Goal: Task Accomplishment & Management: Complete application form

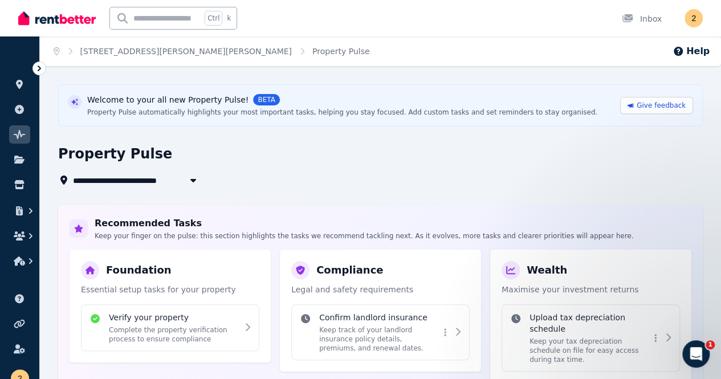
drag, startPoint x: 345, startPoint y: 171, endPoint x: 337, endPoint y: 164, distance: 11.3
click at [346, 171] on div "**********" at bounding box center [376, 166] width 637 height 42
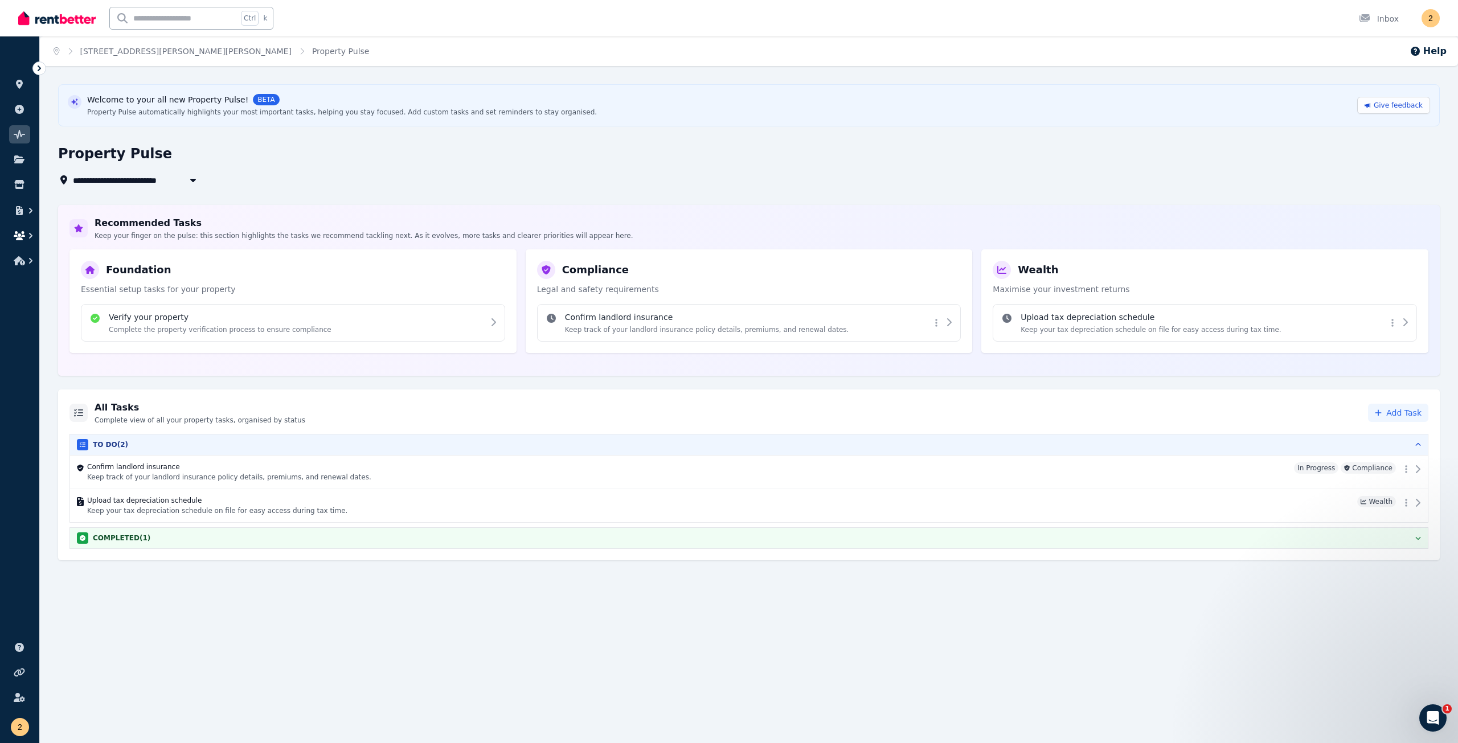
click at [23, 233] on icon "button" at bounding box center [19, 235] width 11 height 9
click at [23, 260] on icon "button" at bounding box center [19, 260] width 11 height 9
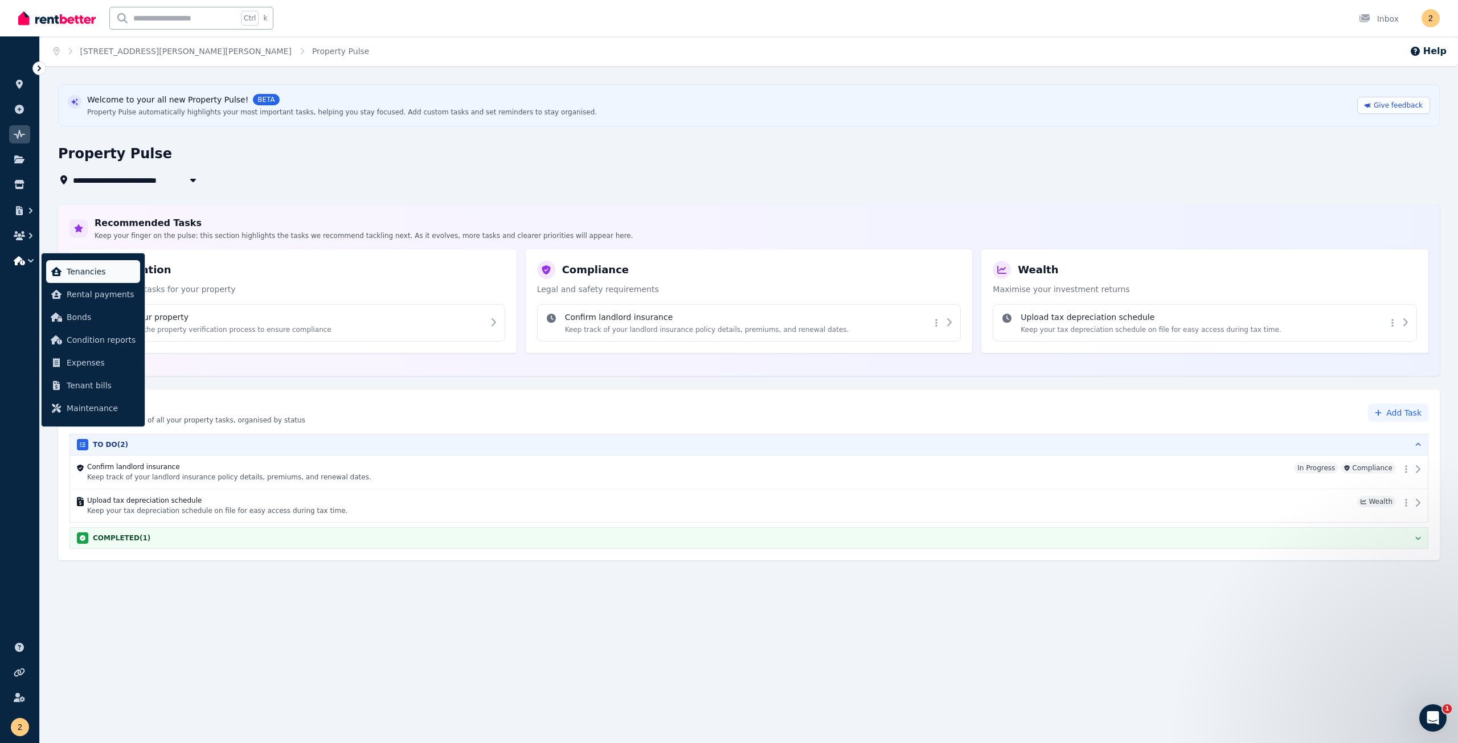
click at [85, 276] on span "Tenancies" at bounding box center [101, 272] width 69 height 14
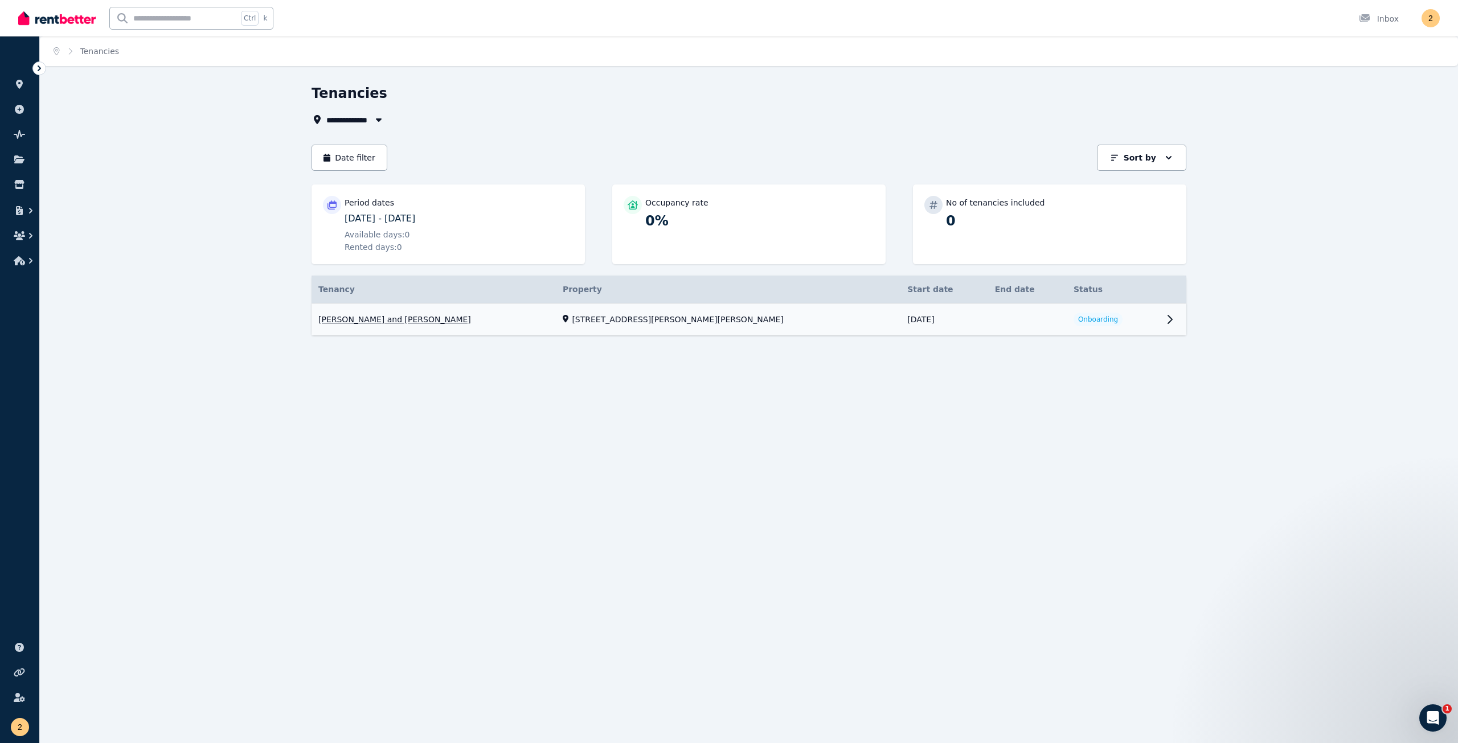
click at [720, 318] on link "View property details" at bounding box center [749, 320] width 875 height 32
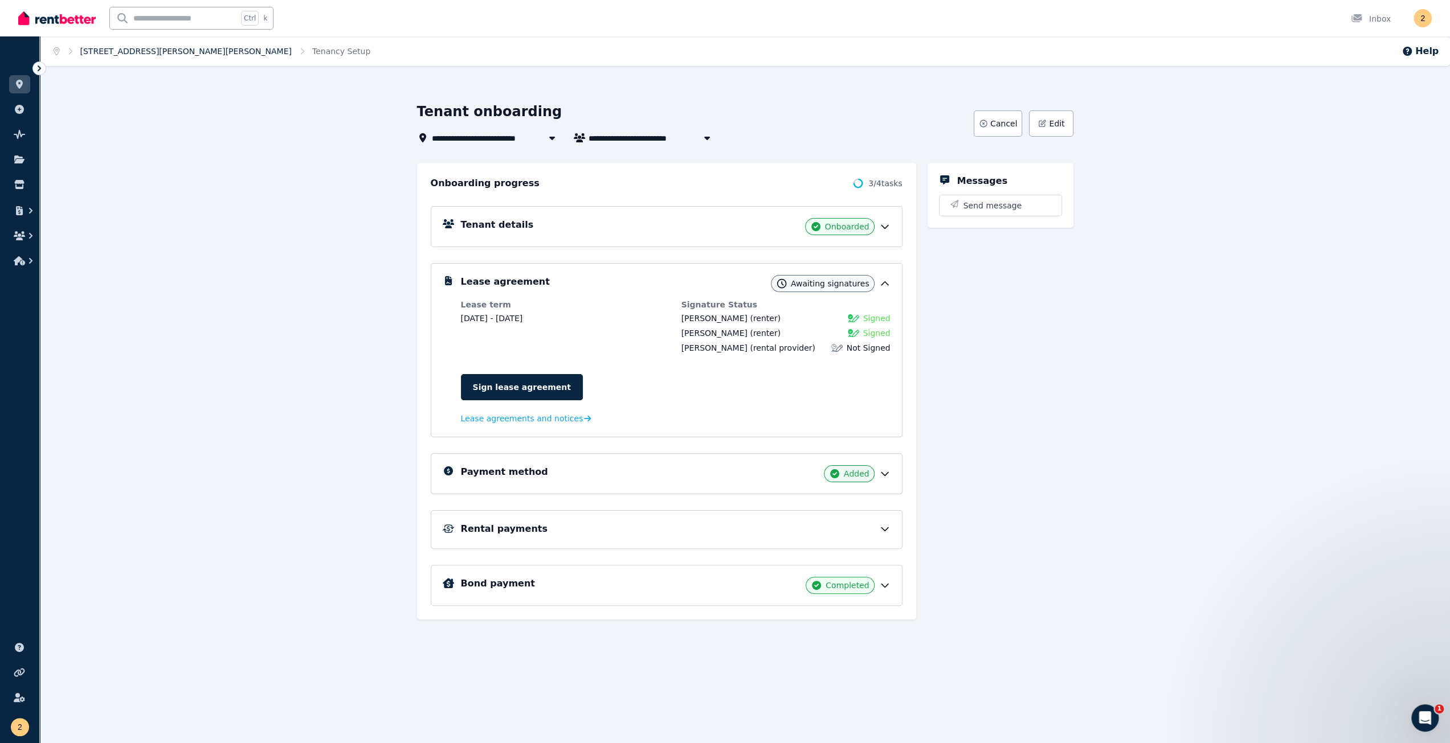
click at [170, 48] on link "[STREET_ADDRESS][PERSON_NAME][PERSON_NAME]" at bounding box center [185, 51] width 211 height 9
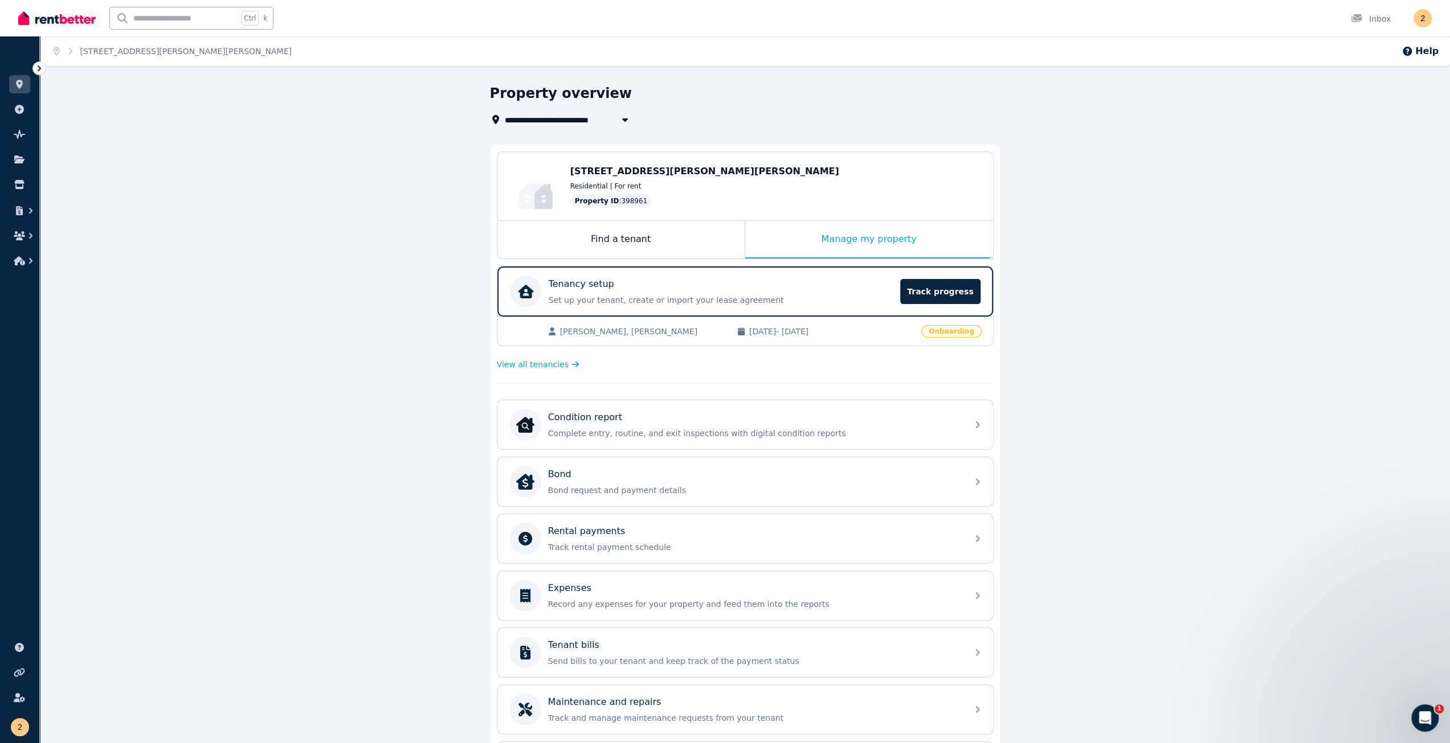
click at [720, 330] on span "Onboarding" at bounding box center [951, 331] width 60 height 13
click at [537, 367] on span "View all tenancies" at bounding box center [533, 364] width 72 height 11
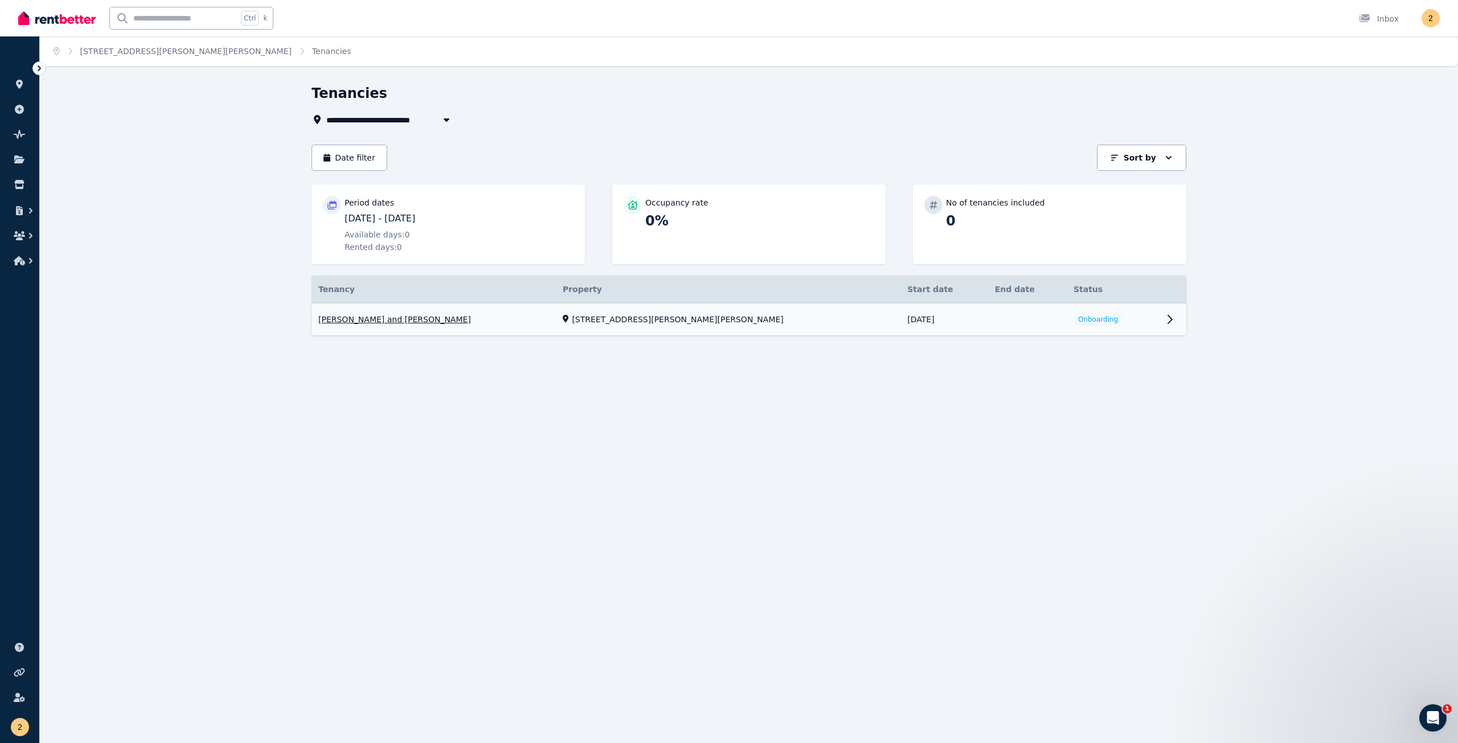
click at [720, 318] on link "View property details" at bounding box center [749, 320] width 875 height 32
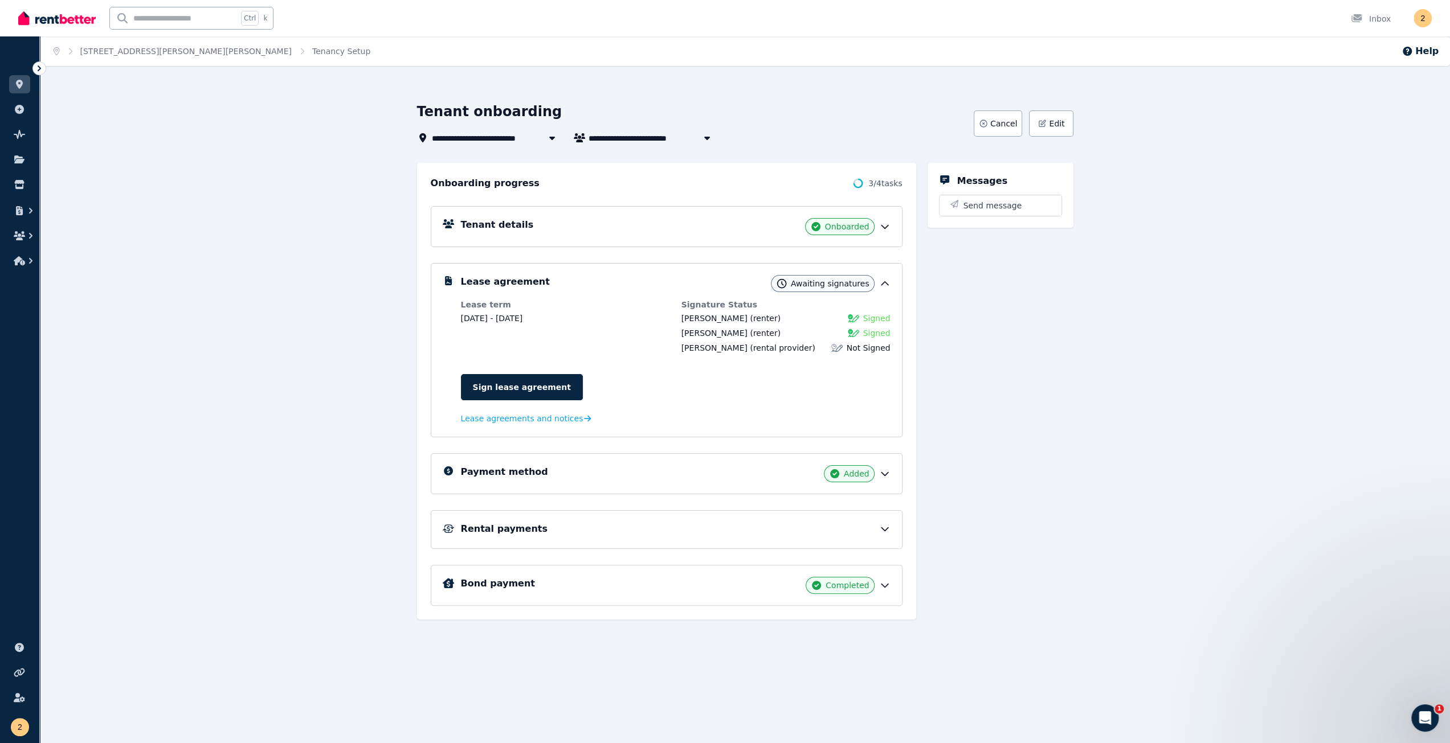
click at [720, 284] on span "Awaiting signatures" at bounding box center [830, 283] width 79 height 11
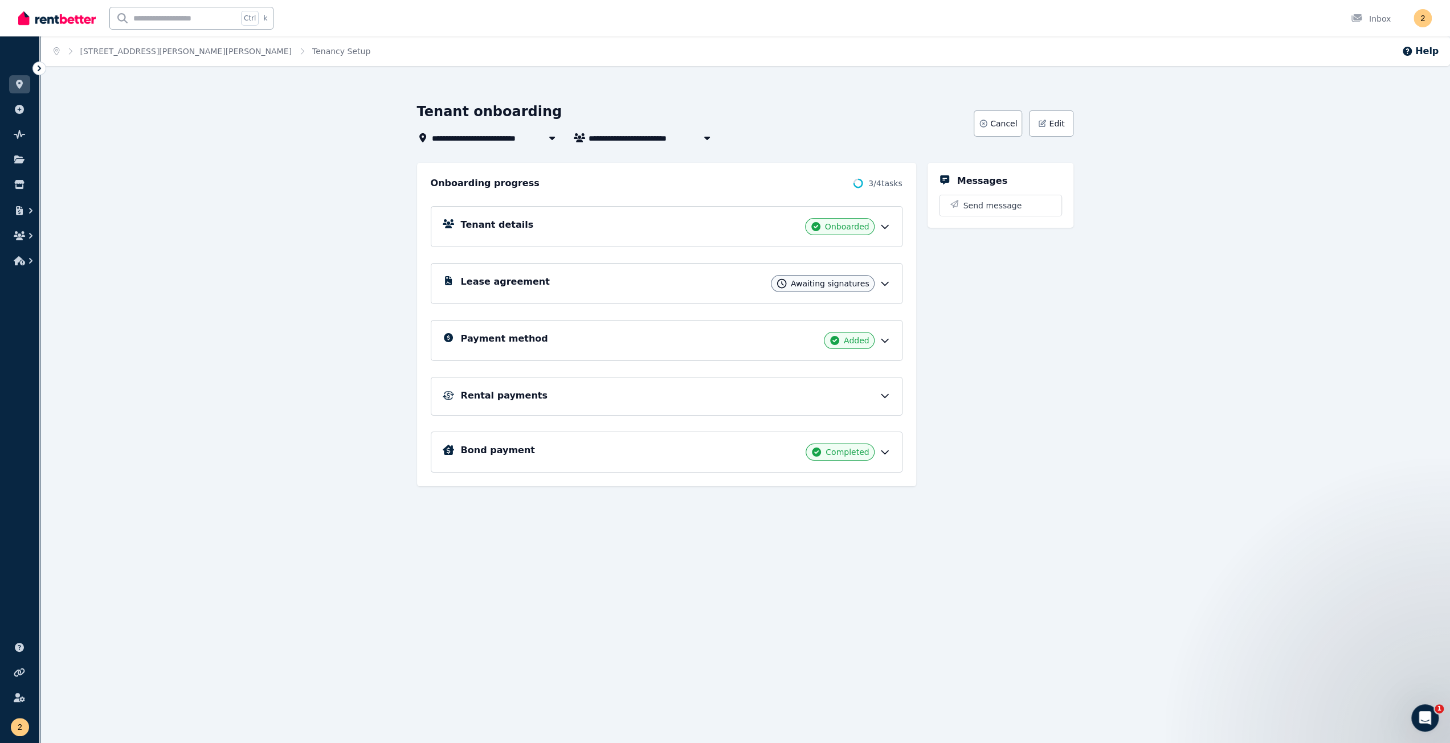
click at [720, 279] on span "Awaiting signatures" at bounding box center [830, 283] width 79 height 11
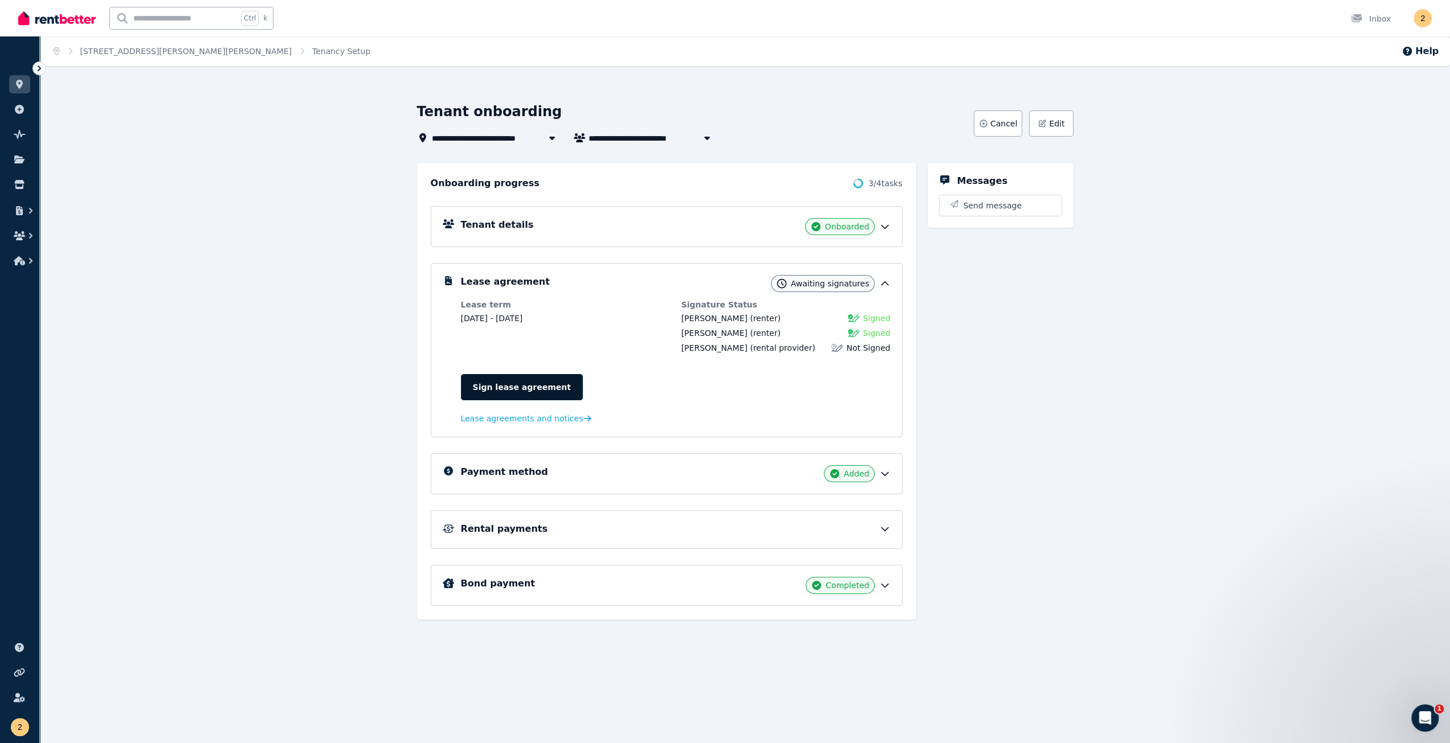
click at [493, 378] on link "Sign lease agreement" at bounding box center [522, 387] width 122 height 26
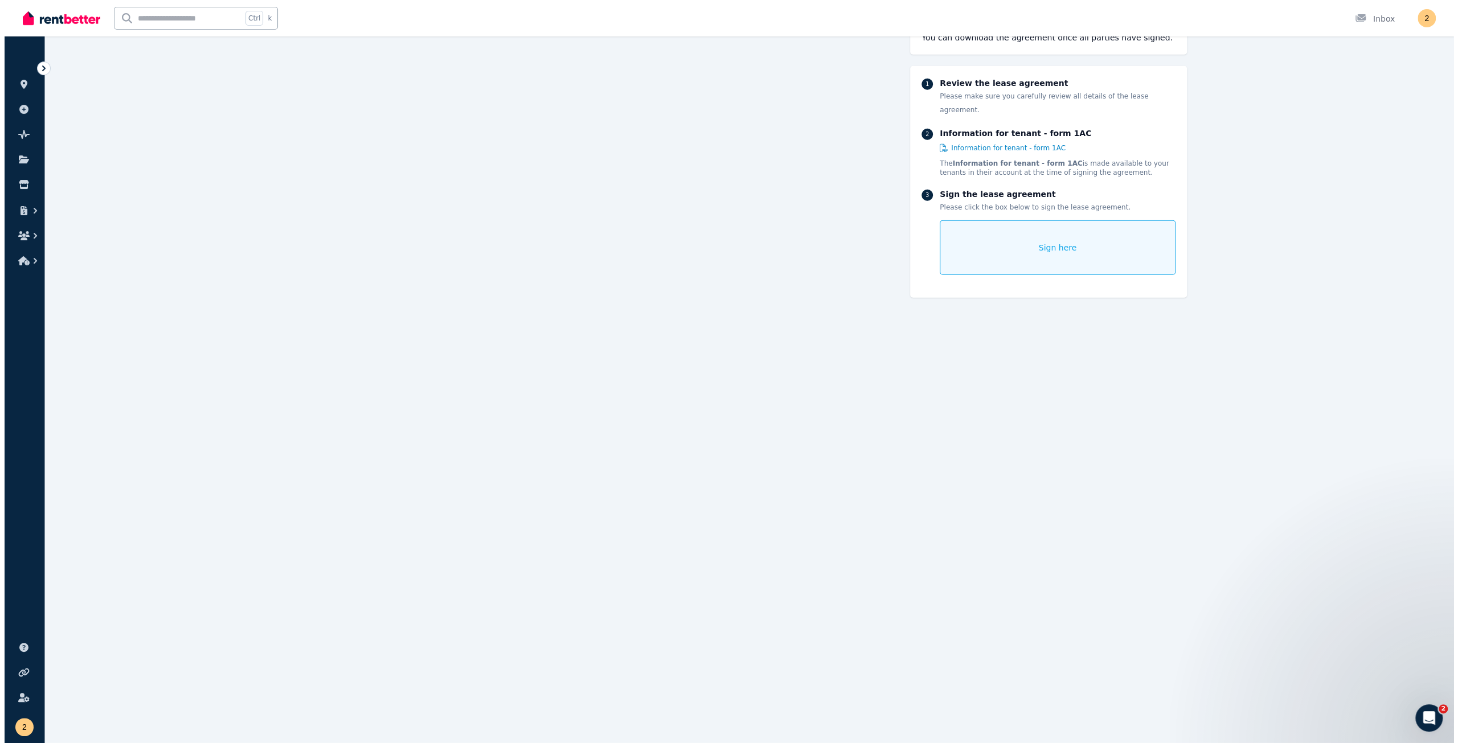
scroll to position [7218, 0]
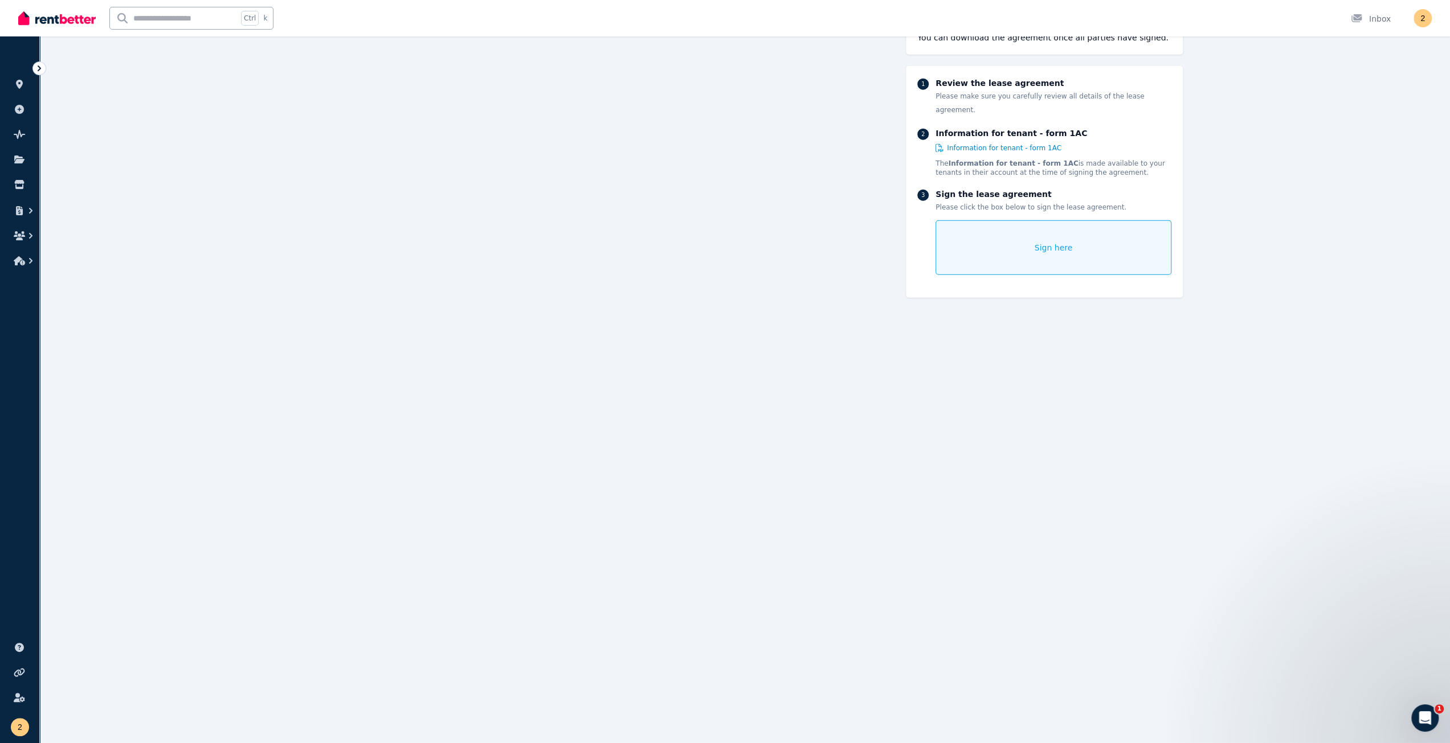
click at [720, 231] on div "Sign here" at bounding box center [1052, 247] width 235 height 55
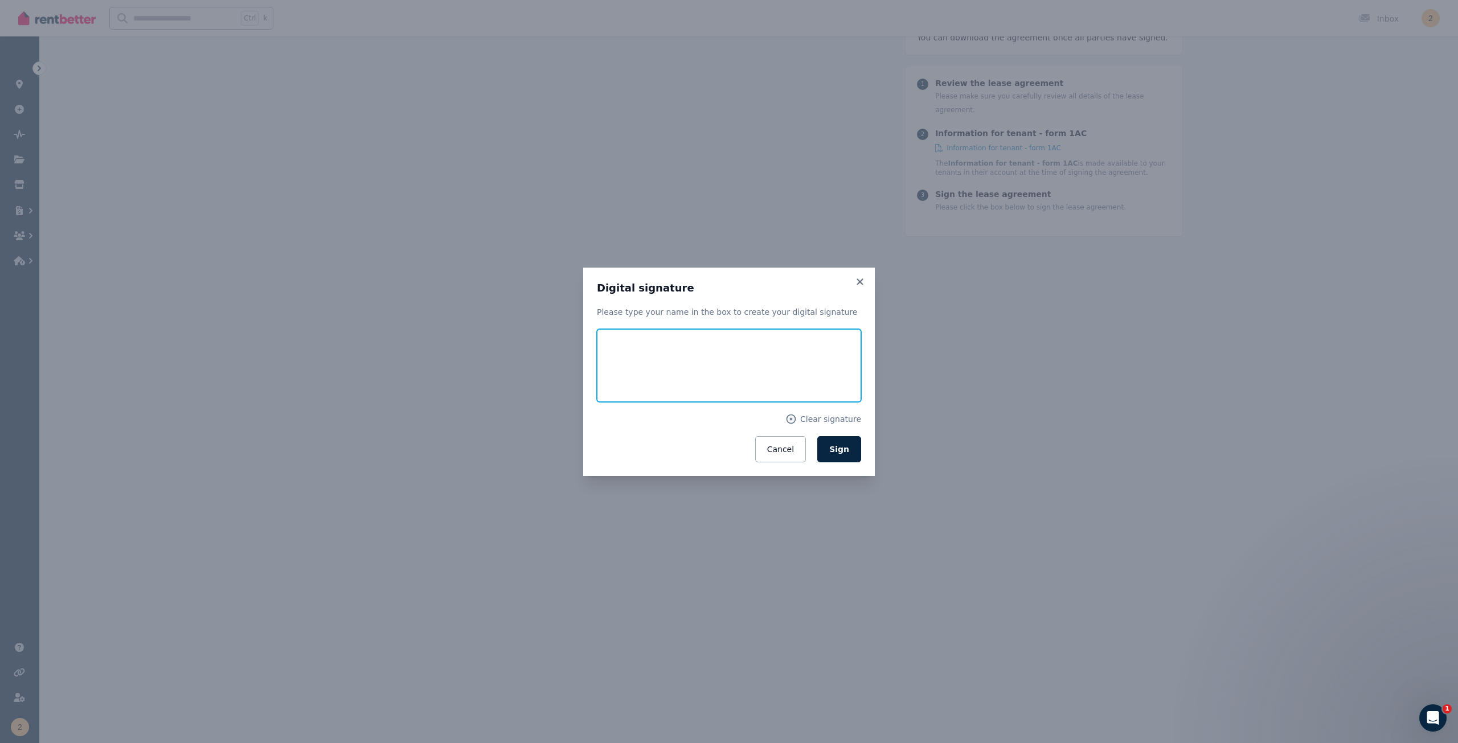
click at [664, 361] on input "text" at bounding box center [729, 365] width 264 height 73
type input "*********"
click at [720, 378] on button "Sign" at bounding box center [840, 449] width 44 height 26
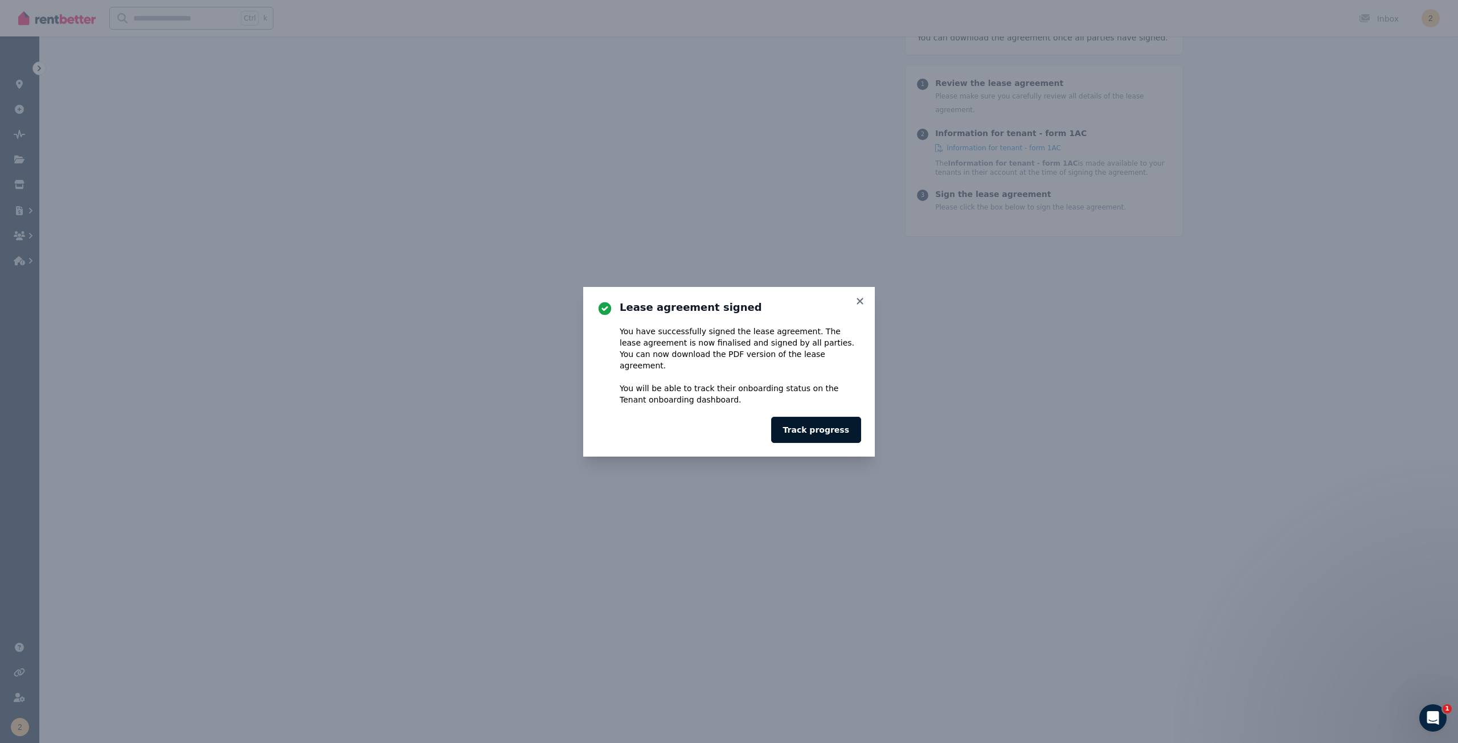
click at [720, 378] on button "Track progress" at bounding box center [816, 430] width 90 height 26
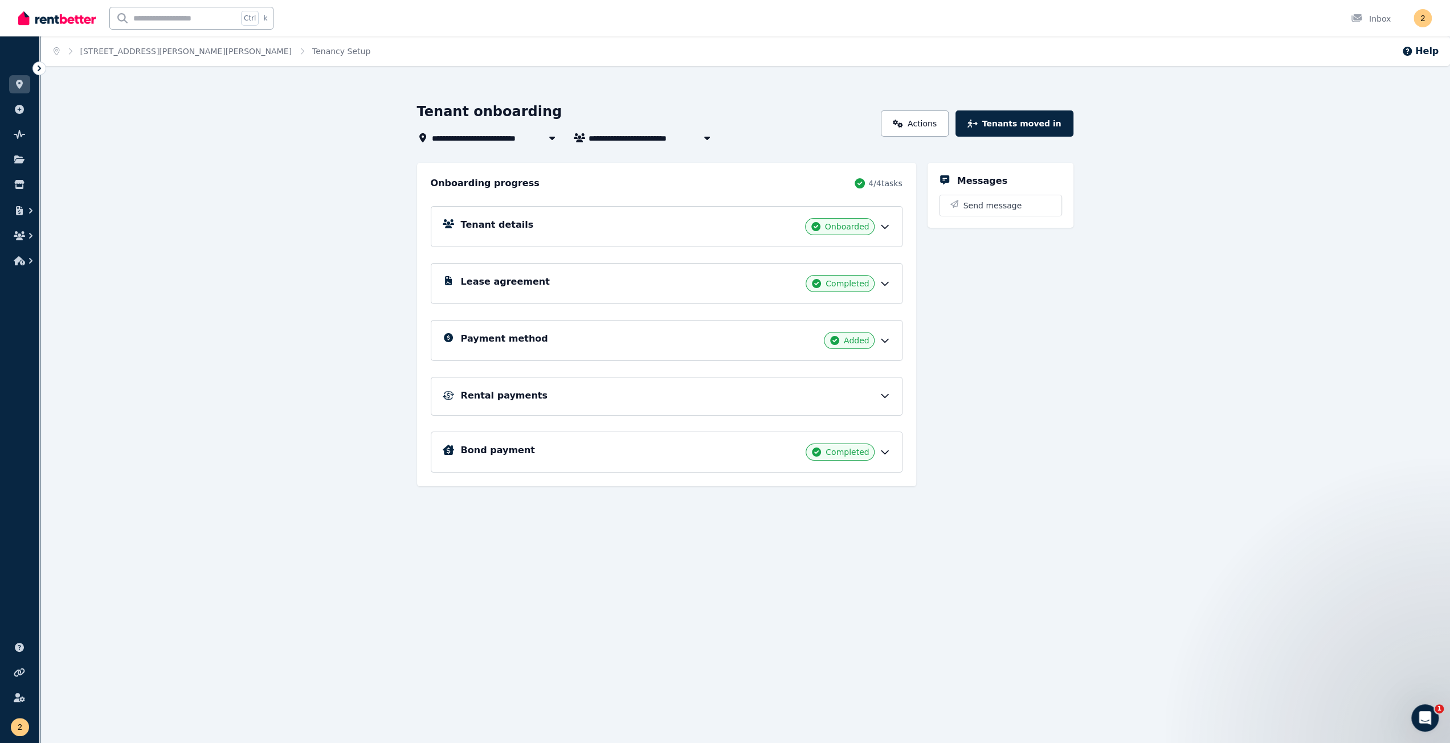
click at [720, 378] on icon at bounding box center [884, 396] width 7 height 3
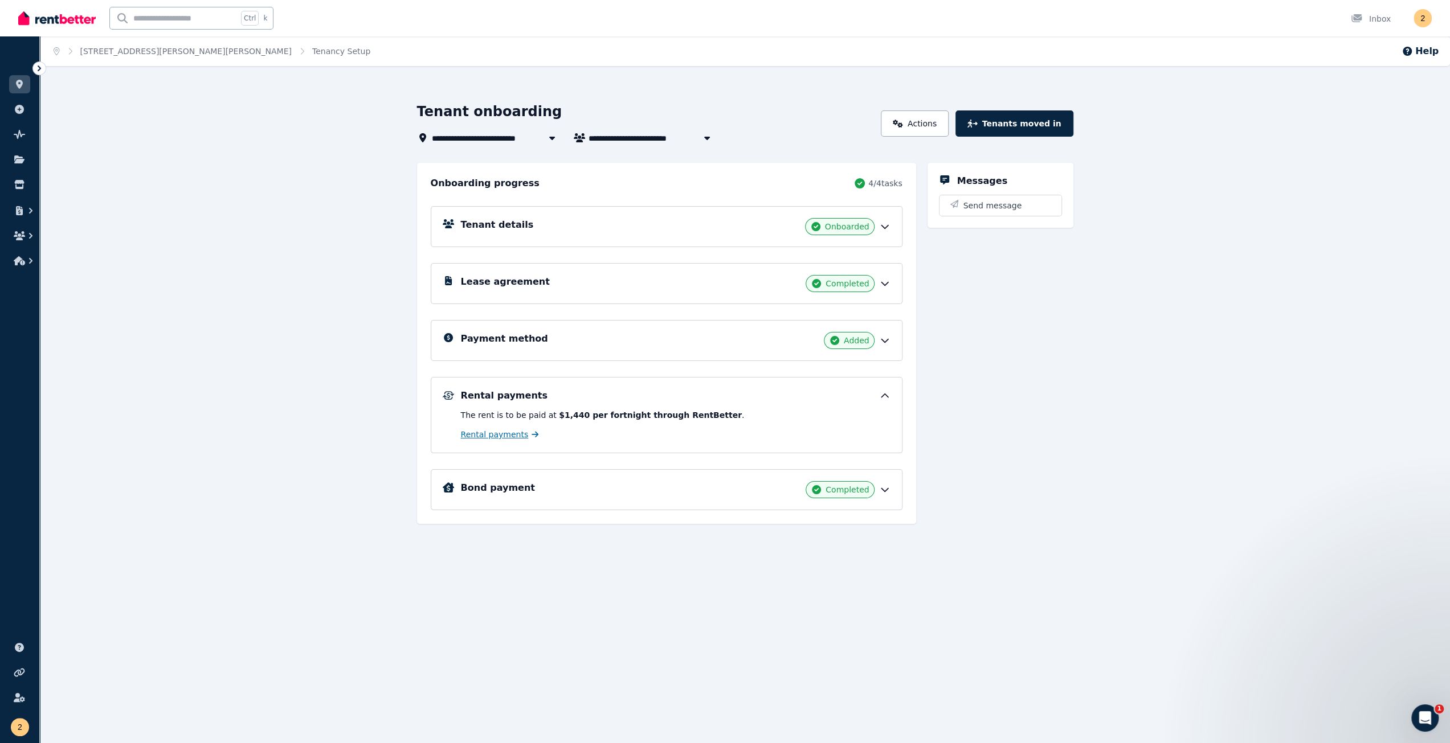
click at [506, 378] on span "Rental payments" at bounding box center [495, 434] width 68 height 11
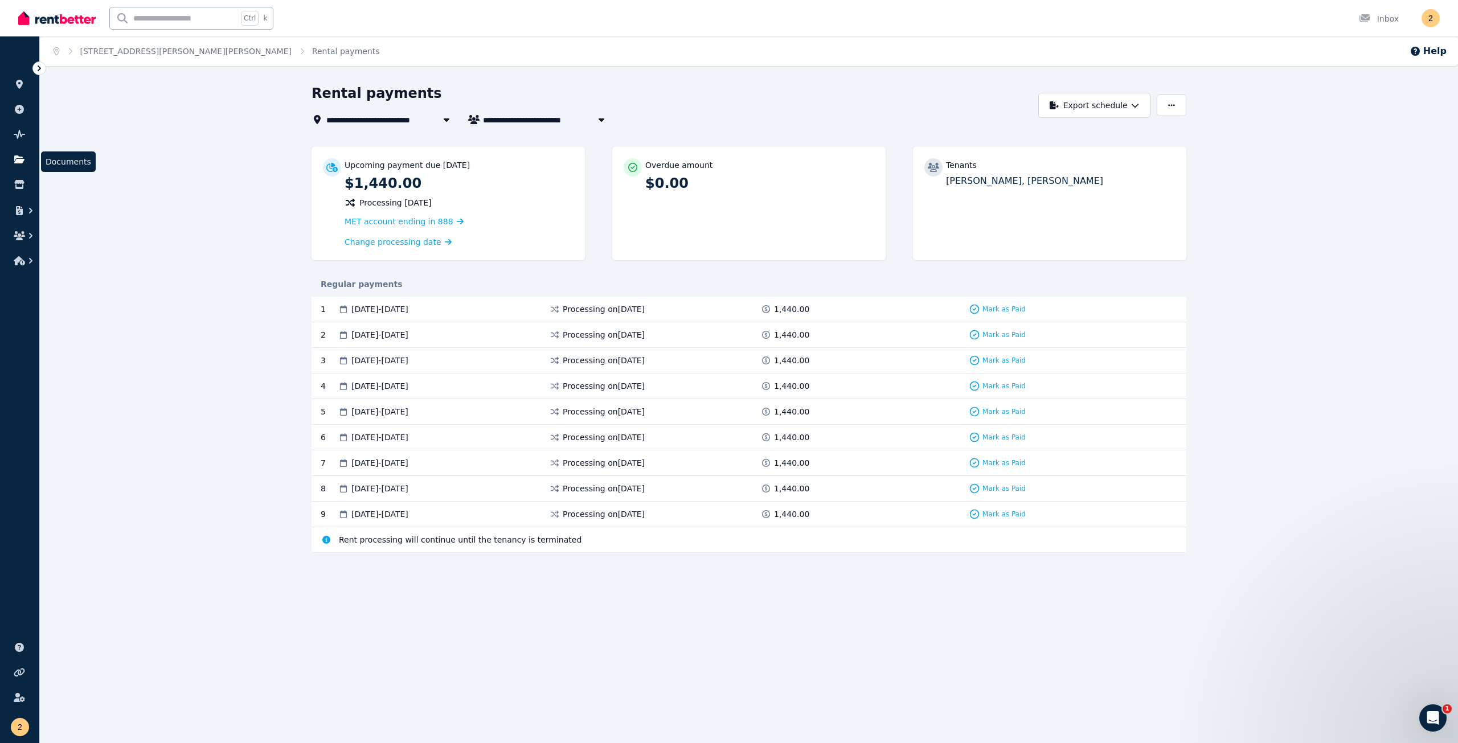
click at [13, 156] on link at bounding box center [19, 159] width 21 height 18
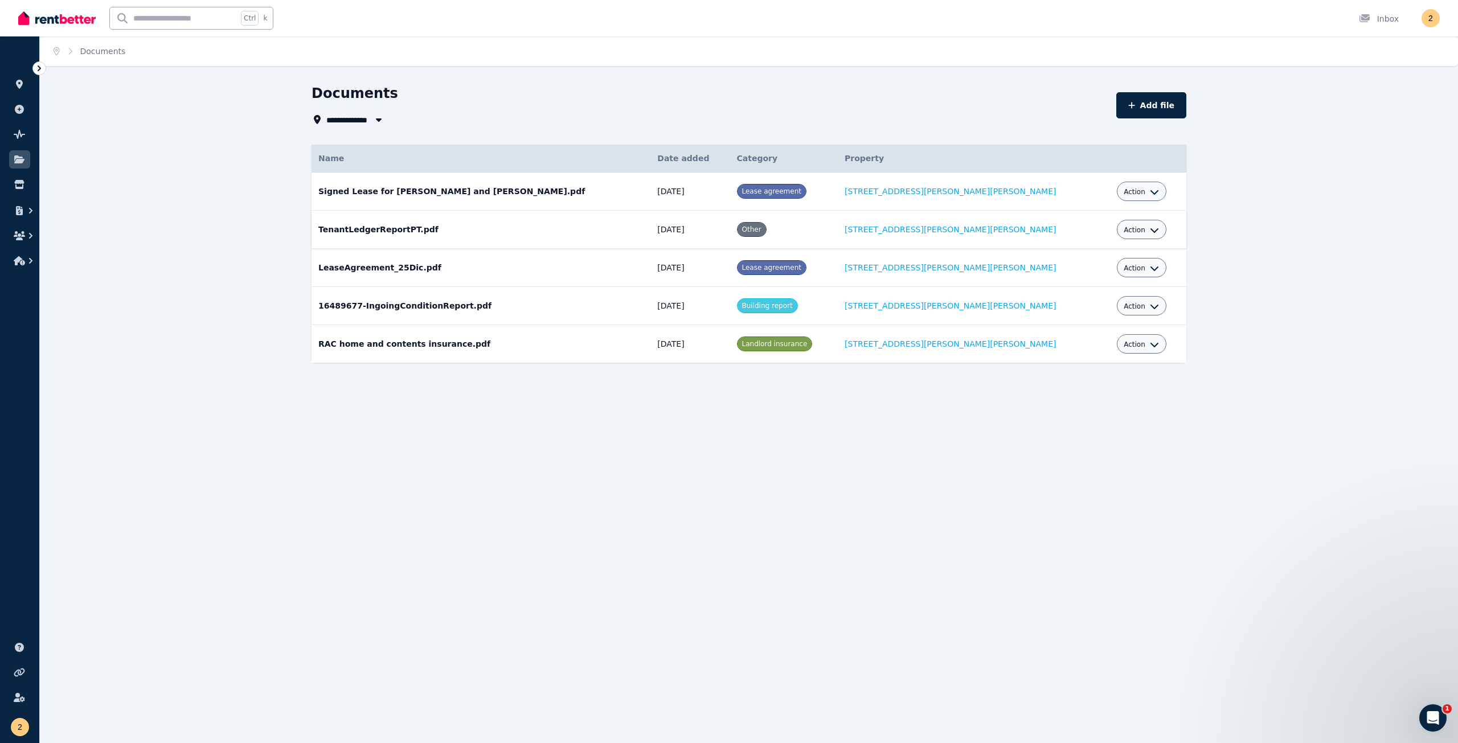
click at [386, 224] on td "TenantLedgerReportPT.pdf Date added: [DATE] Category: Other Property: [STREET_A…" at bounding box center [481, 230] width 339 height 38
